Goal: Task Accomplishment & Management: Use online tool/utility

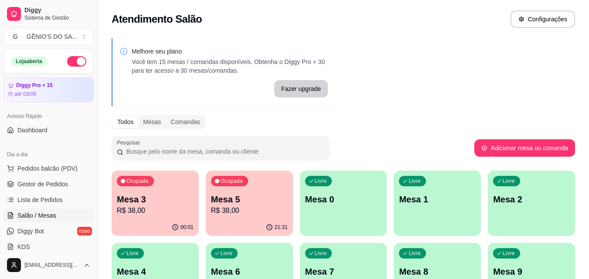
click at [261, 196] on p "Mesa 5" at bounding box center [249, 199] width 77 height 12
click at [261, 203] on p "Mesa 5" at bounding box center [249, 200] width 75 height 12
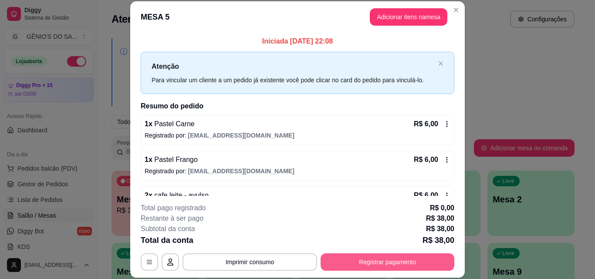
click at [395, 259] on button "Registrar pagamento" at bounding box center [388, 262] width 134 height 17
click at [390, 268] on button "Registrar pagamento" at bounding box center [388, 262] width 130 height 17
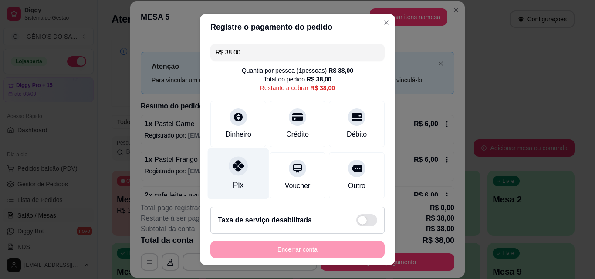
click at [246, 180] on div "Pix" at bounding box center [238, 174] width 61 height 51
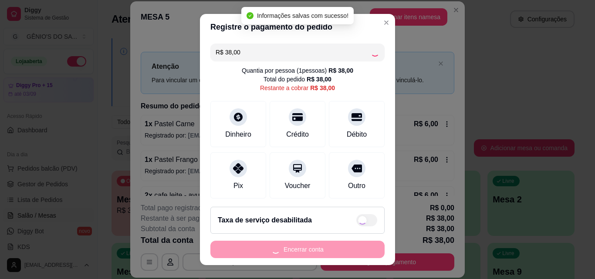
type input "R$ 0,00"
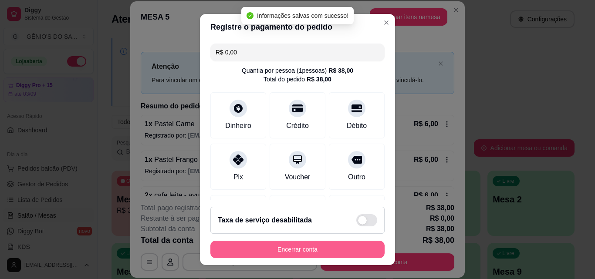
click at [291, 252] on button "Encerrar conta" at bounding box center [297, 249] width 174 height 17
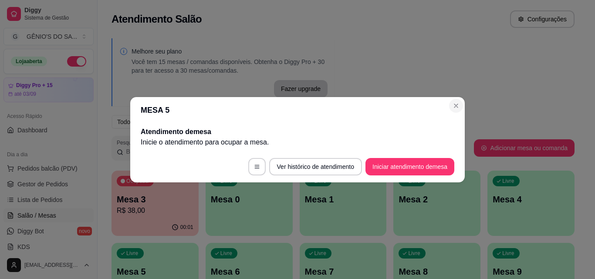
click at [457, 103] on div "Melhore seu plano Você tem 15 mesas / comandas disponíveis. Obtenha o Diggy Pro…" at bounding box center [343, 212] width 491 height 358
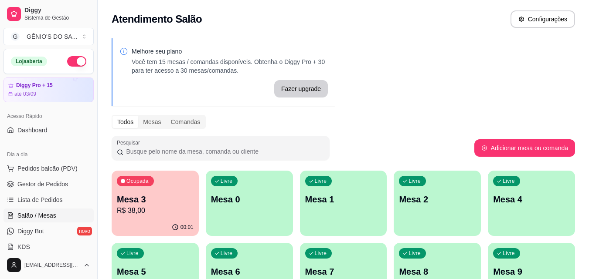
click at [145, 204] on p "Mesa 3" at bounding box center [155, 199] width 77 height 12
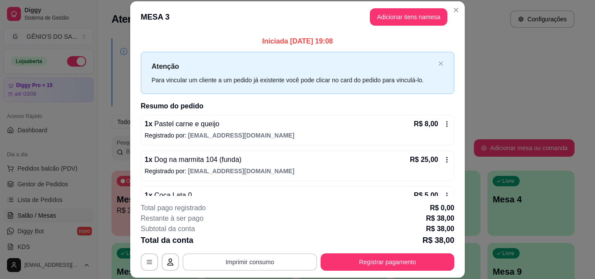
click at [247, 259] on button "Imprimir consumo" at bounding box center [250, 262] width 135 height 17
click at [251, 241] on button "Impressora" at bounding box center [249, 242] width 61 height 14
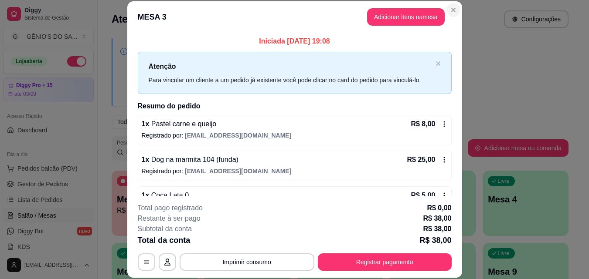
click at [451, 8] on div "Atendimento Salão Configurações" at bounding box center [340, 16] width 485 height 33
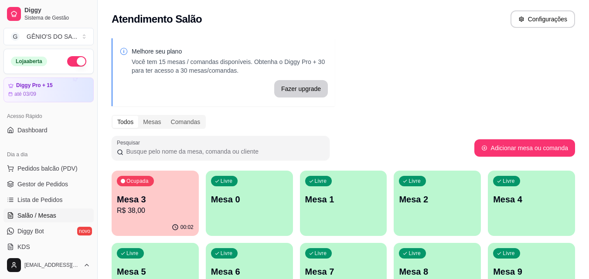
click at [424, 60] on div "Melhore seu plano Você tem 15 mesas / comandas disponíveis. Obtenha o Diggy Pro…" at bounding box center [343, 212] width 491 height 358
click at [134, 204] on p "Mesa 3" at bounding box center [155, 199] width 77 height 12
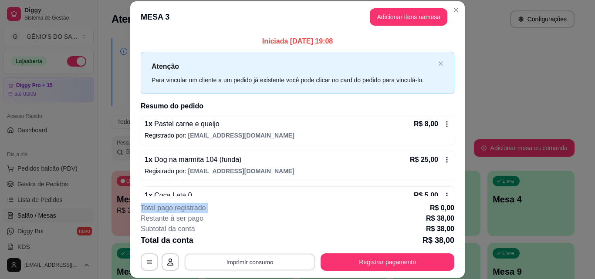
click at [251, 258] on button "Imprimir consumo" at bounding box center [250, 262] width 131 height 17
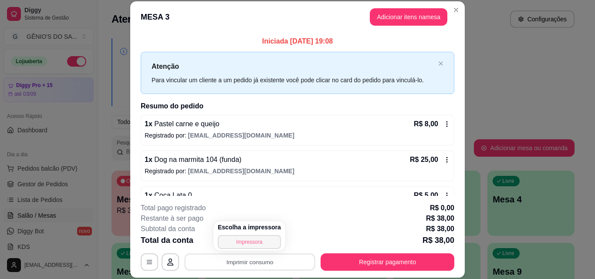
click at [251, 235] on div "Escolha a impressora Impressora" at bounding box center [250, 236] width 72 height 30
click at [251, 245] on button "Impressora" at bounding box center [249, 242] width 63 height 14
click at [251, 246] on div "Escolha a impressora Impressora" at bounding box center [250, 236] width 72 height 30
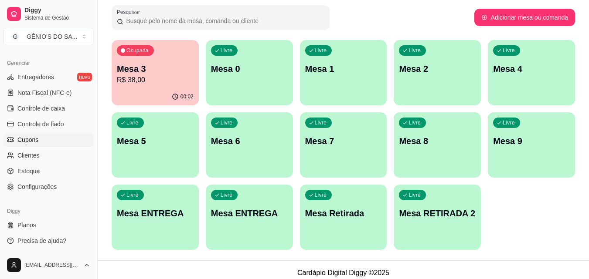
scroll to position [304, 0]
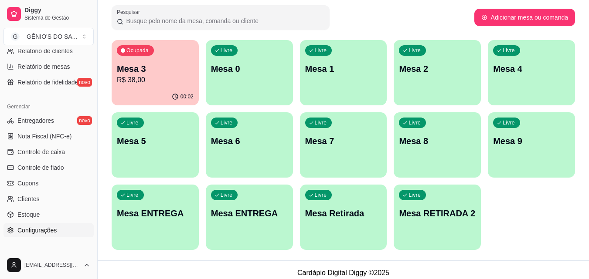
click at [37, 231] on span "Configurações" at bounding box center [36, 230] width 39 height 9
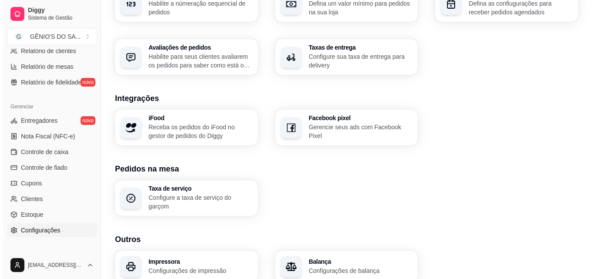
scroll to position [331, 0]
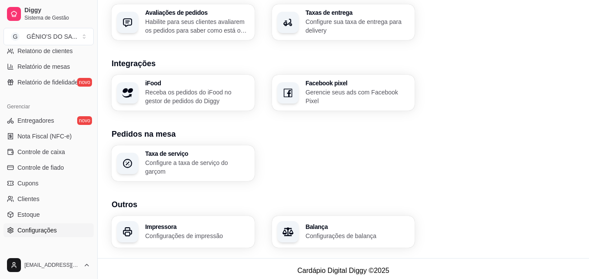
click at [163, 232] on p "Configurações de impressão" at bounding box center [197, 236] width 104 height 9
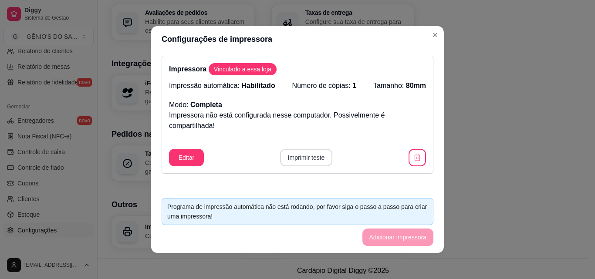
click at [306, 157] on button "Imprimir teste" at bounding box center [306, 157] width 53 height 17
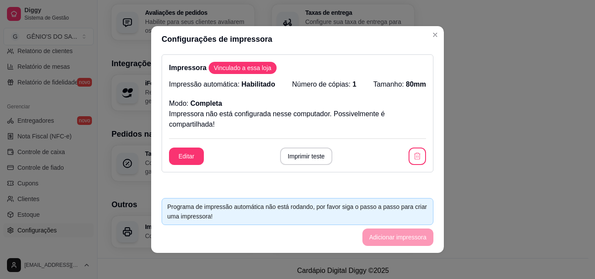
scroll to position [0, 0]
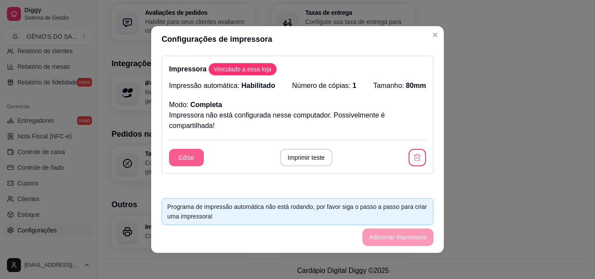
click at [183, 155] on button "Editar" at bounding box center [186, 157] width 35 height 17
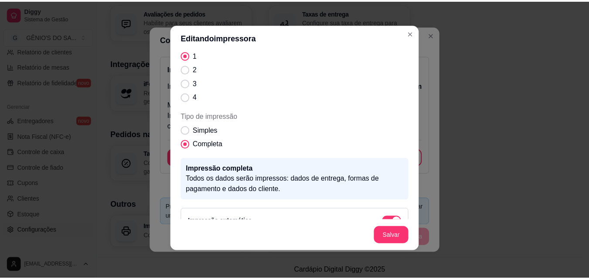
scroll to position [115, 0]
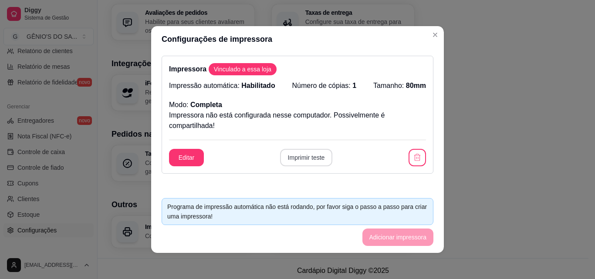
click at [302, 157] on button "Imprimir teste" at bounding box center [306, 157] width 53 height 17
click at [302, 157] on div "Editar Imprimir teste" at bounding box center [297, 157] width 257 height 17
